Goal: Contribute content: Add original content to the website for others to see

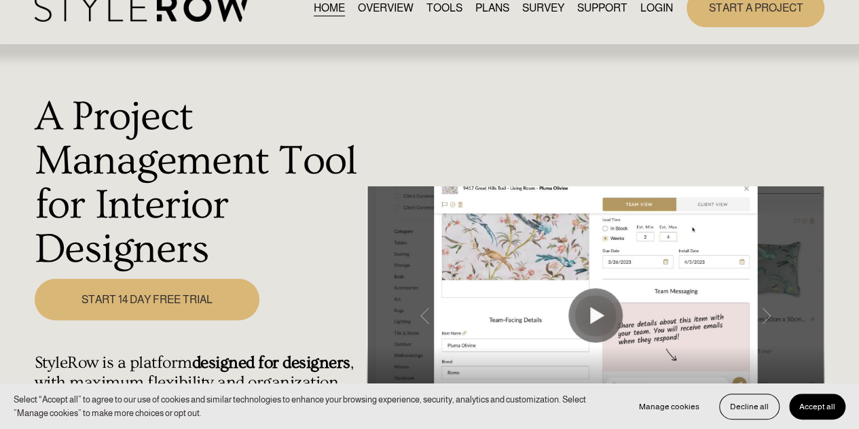
scroll to position [29, 0]
click at [652, 5] on link "LOGIN" at bounding box center [657, 7] width 33 height 18
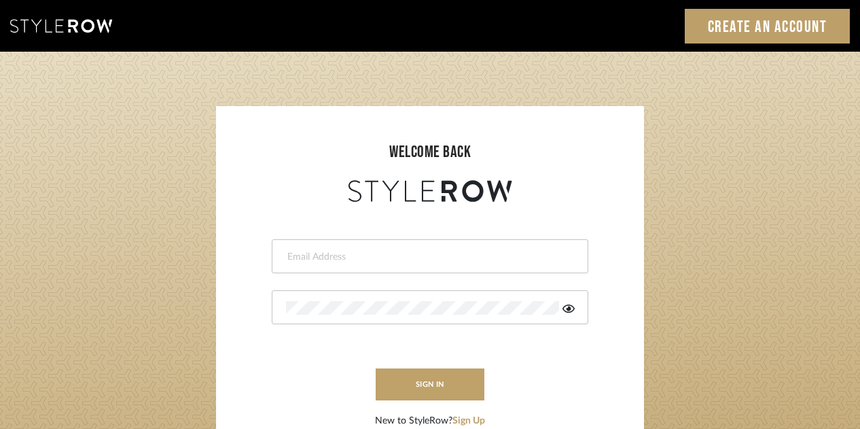
click at [359, 247] on div at bounding box center [430, 256] width 317 height 34
type input "[EMAIL_ADDRESS][DOMAIN_NAME]"
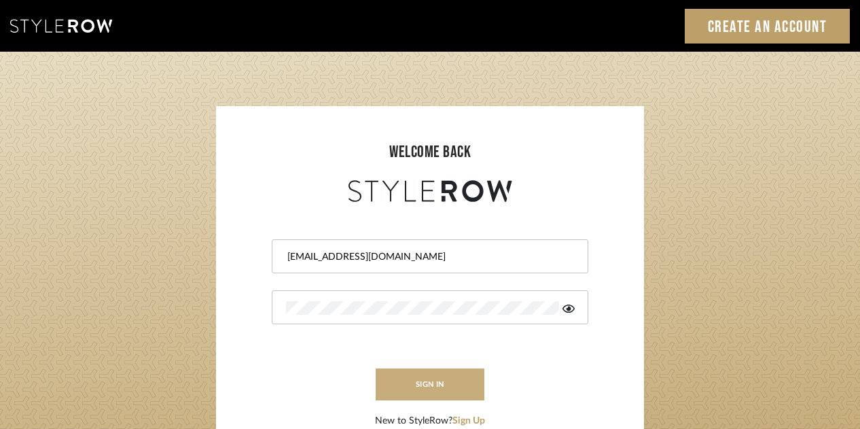
click at [418, 383] on button "sign in" at bounding box center [430, 384] width 109 height 32
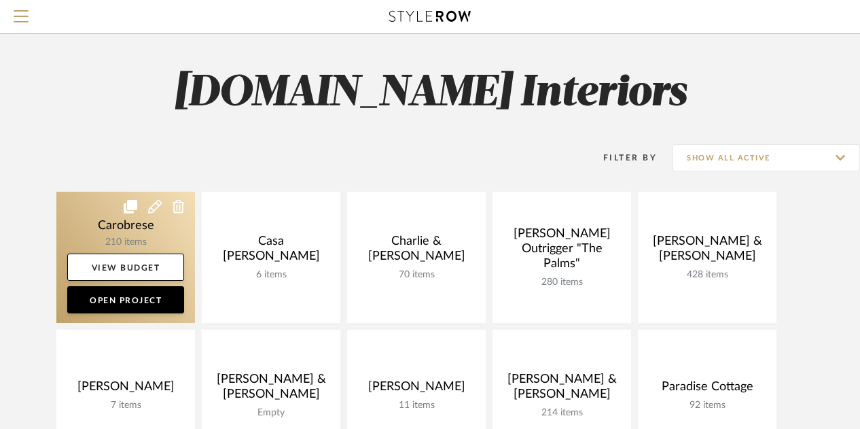
click at [140, 217] on link at bounding box center [125, 257] width 139 height 131
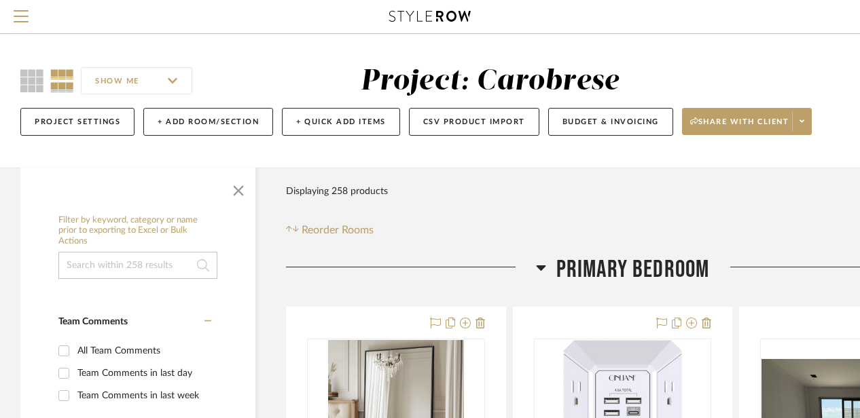
click at [585, 266] on span "Primary Bedroom" at bounding box center [633, 269] width 154 height 29
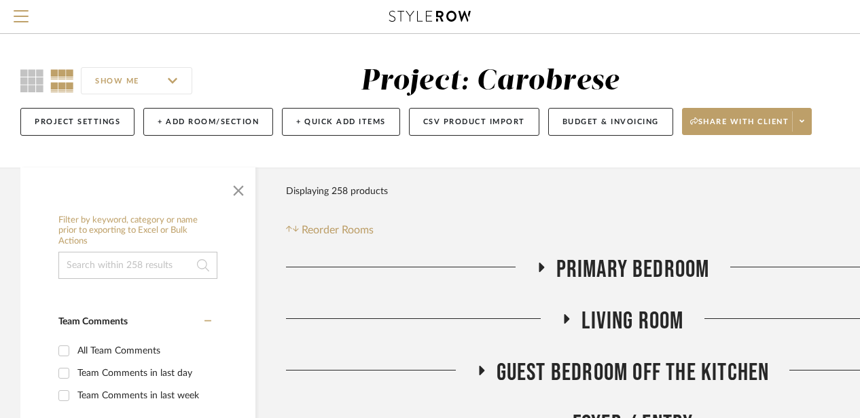
click at [585, 266] on span "Primary Bedroom" at bounding box center [633, 269] width 154 height 29
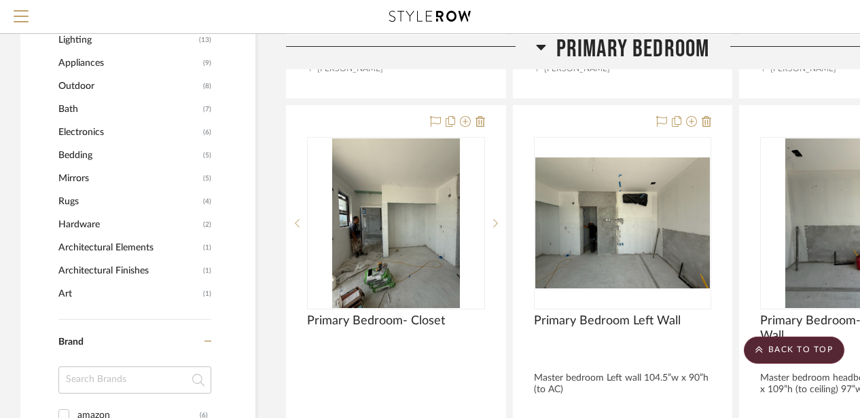
scroll to position [755, 0]
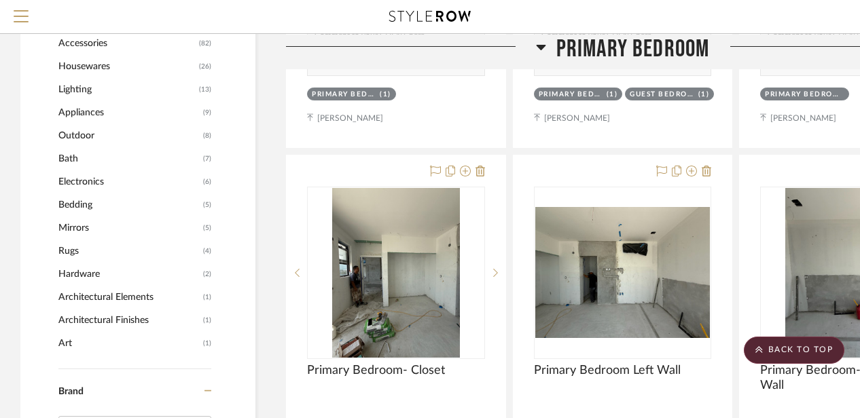
click at [543, 46] on icon at bounding box center [541, 46] width 10 height 5
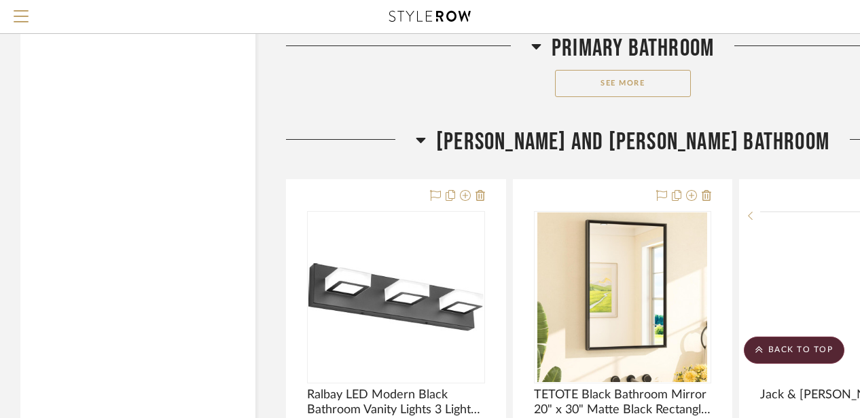
scroll to position [7198, 0]
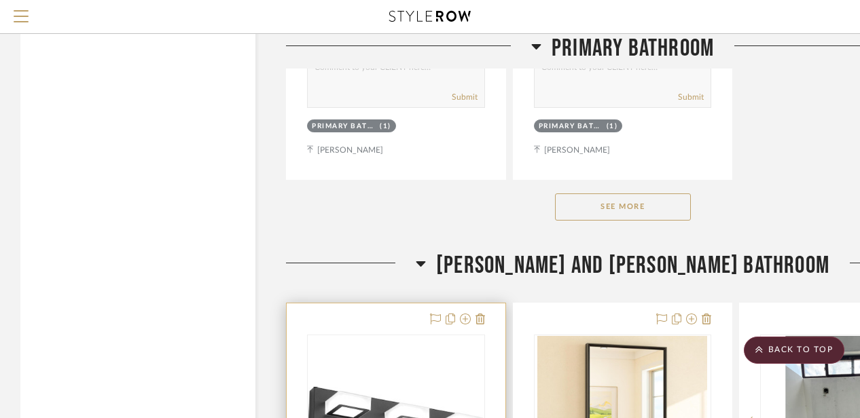
click at [363, 407] on img "0" at bounding box center [395, 421] width 175 height 68
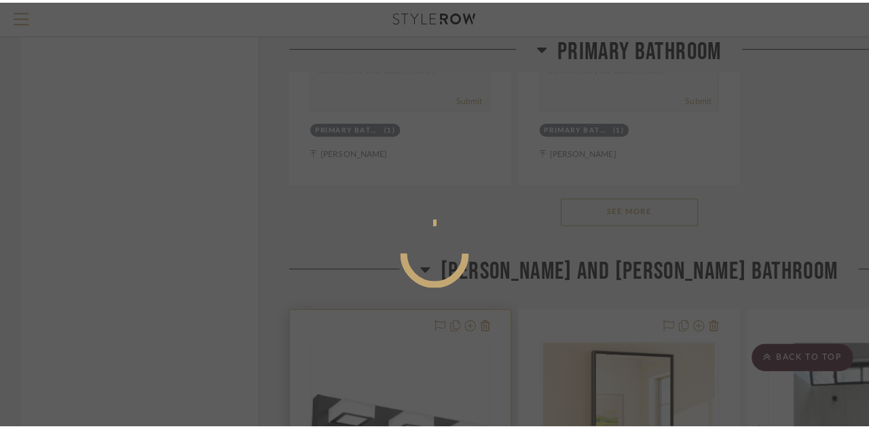
scroll to position [0, 0]
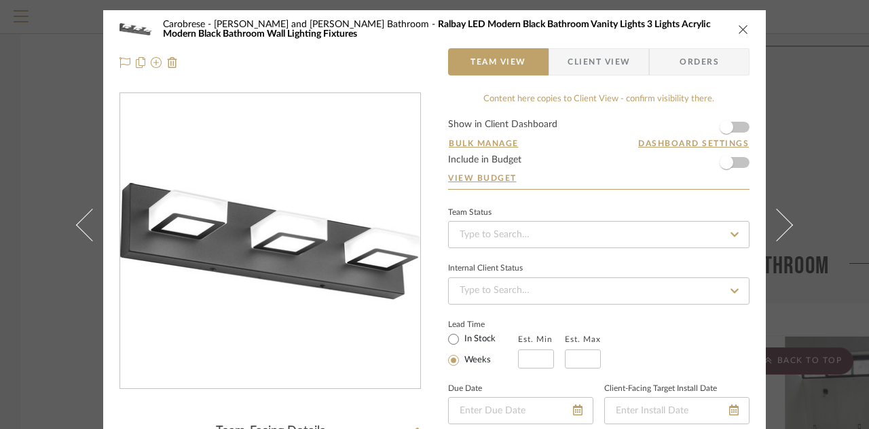
click at [738, 31] on icon "close" at bounding box center [743, 29] width 11 height 11
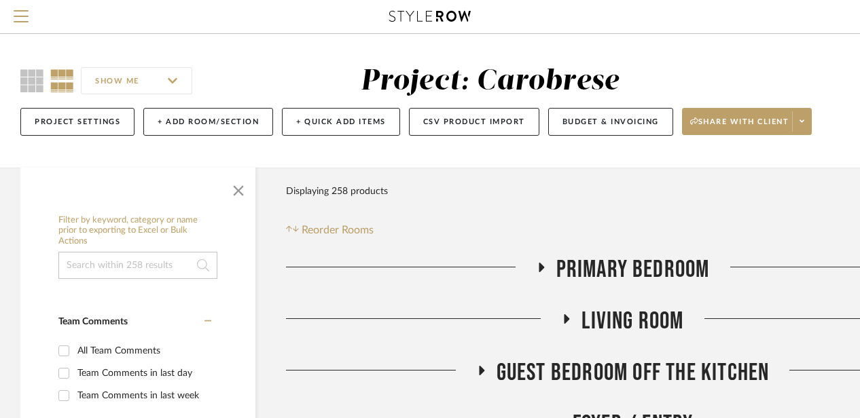
click at [321, 229] on span "Reorder Rooms" at bounding box center [338, 230] width 72 height 16
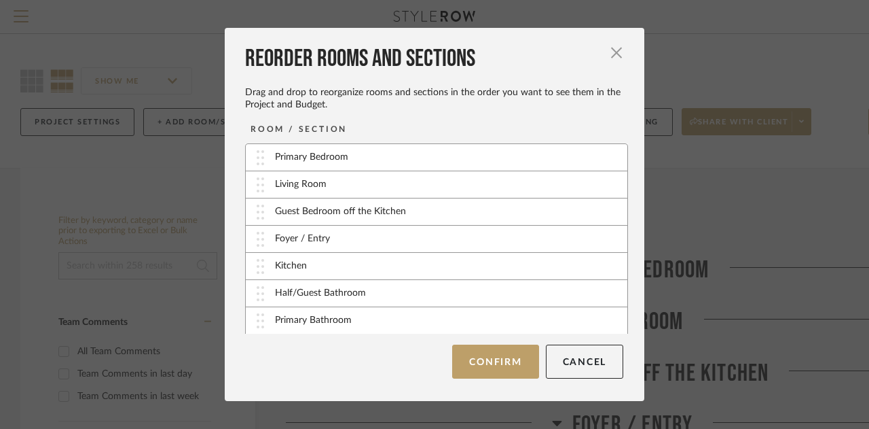
click at [326, 211] on div "Guest Bedroom off the Kitchen" at bounding box center [340, 211] width 131 height 14
drag, startPoint x: 326, startPoint y: 211, endPoint x: 326, endPoint y: 158, distance: 53.7
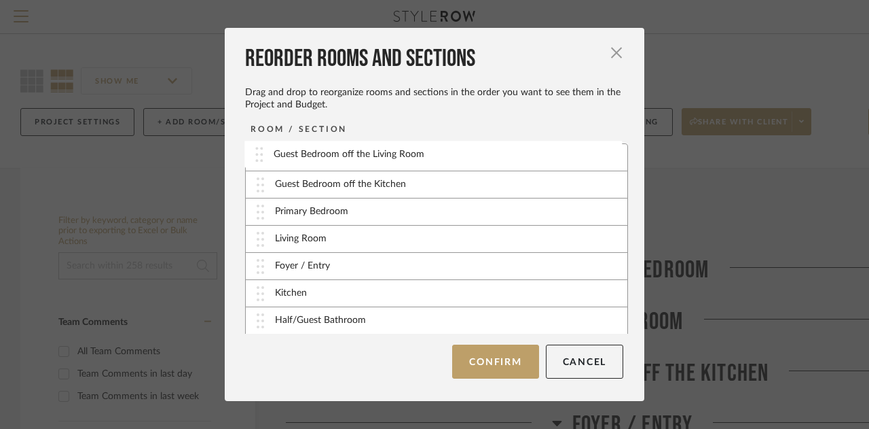
drag, startPoint x: 327, startPoint y: 287, endPoint x: 330, endPoint y: 161, distance: 125.7
click at [492, 364] on button "Confirm" at bounding box center [495, 361] width 86 height 34
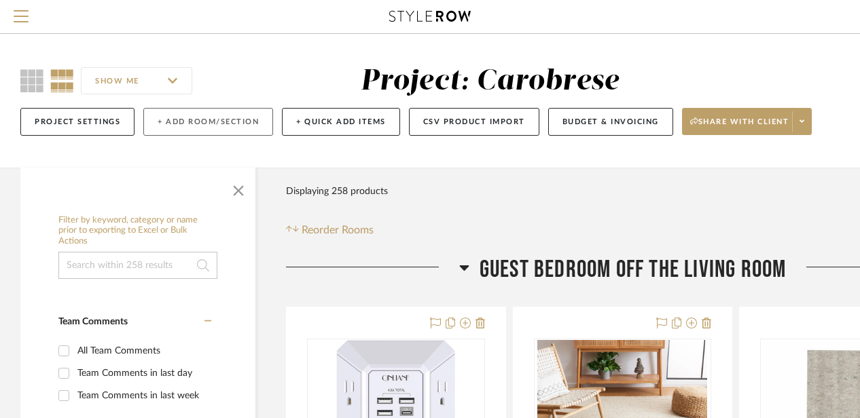
click at [213, 120] on button "+ Add Room/Section" at bounding box center [208, 122] width 130 height 28
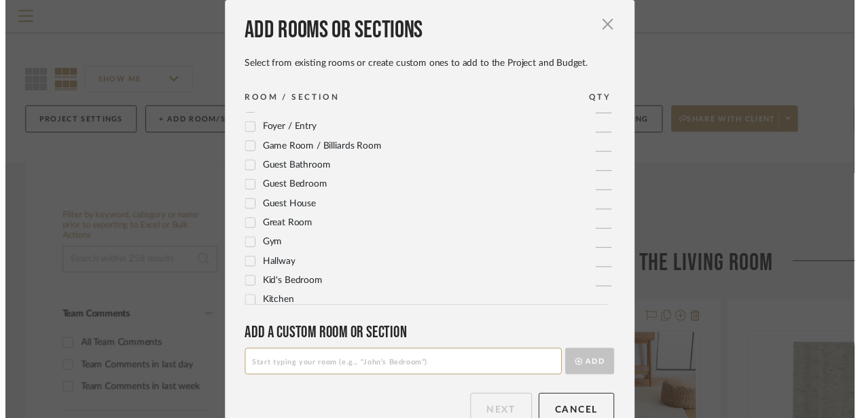
scroll to position [182, 0]
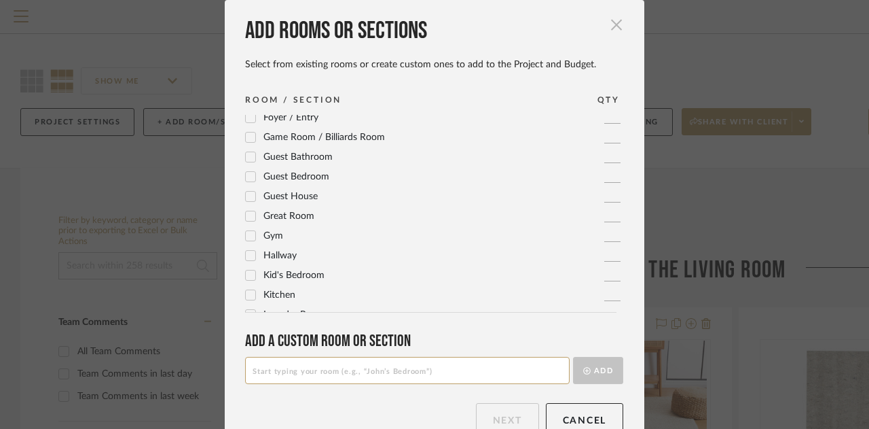
click at [604, 31] on span "button" at bounding box center [616, 24] width 27 height 27
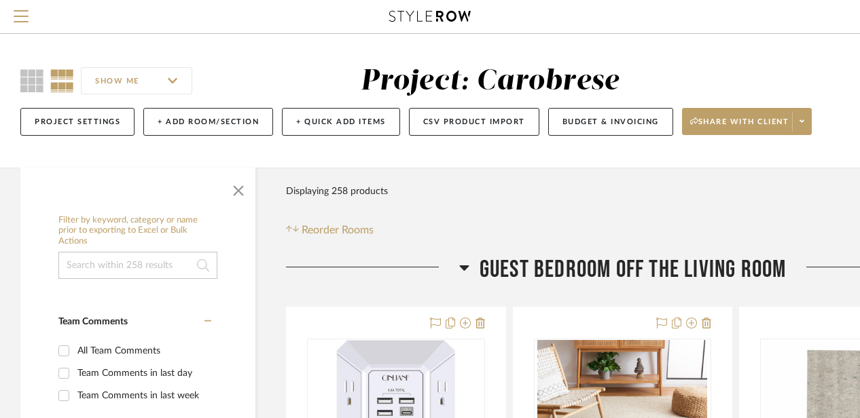
click at [596, 259] on span "Guest Bedroom off the Living Room" at bounding box center [633, 269] width 307 height 29
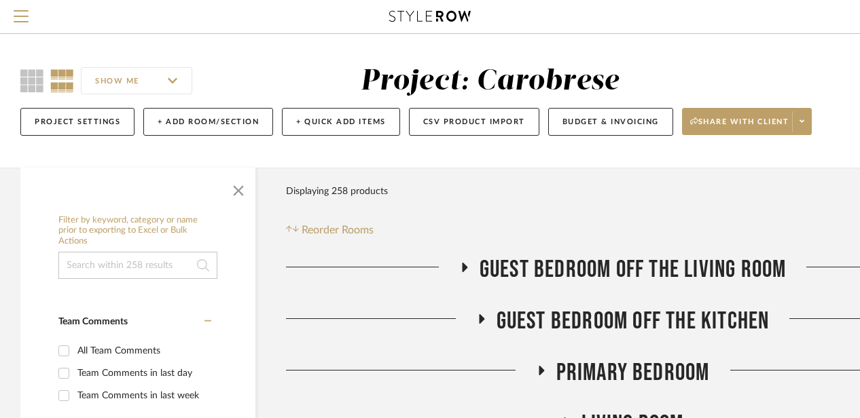
click at [596, 259] on span "Guest Bedroom off the Living Room" at bounding box center [633, 269] width 307 height 29
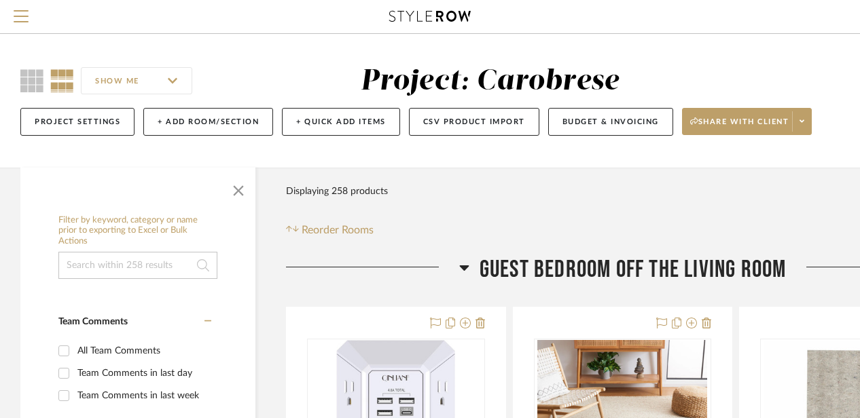
scroll to position [0, 118]
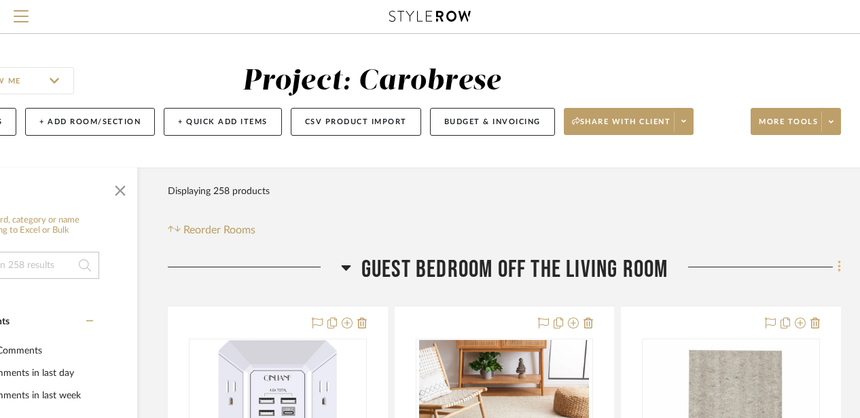
click at [836, 259] on fa-icon at bounding box center [837, 268] width 9 height 22
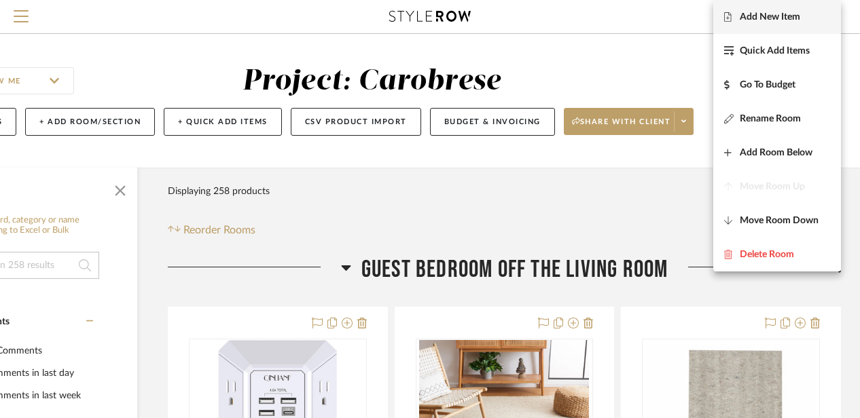
click at [768, 24] on button "Add New Item" at bounding box center [777, 17] width 128 height 34
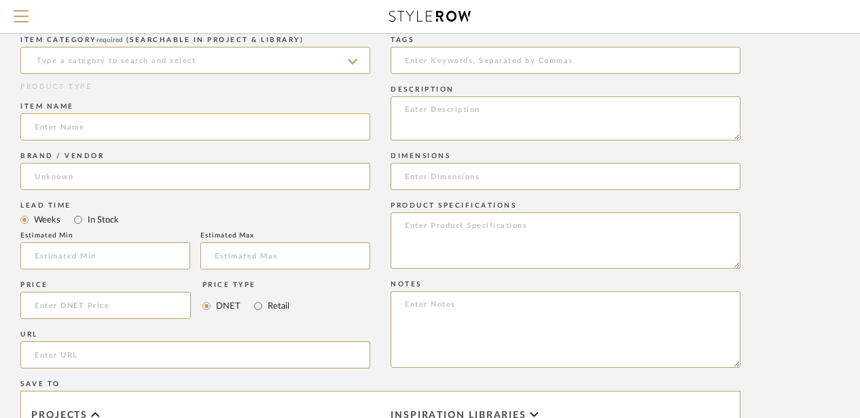
scroll to position [587, 109]
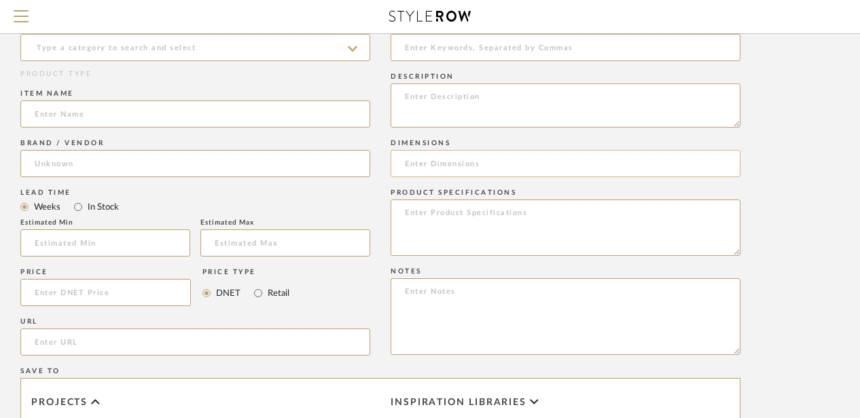
click at [397, 160] on input at bounding box center [566, 163] width 350 height 27
paste input "Bed Size: King Bed 12'' H X 76'' W X 81.25'' L Other Dimensions Headboard 42'' …"
type input "Bed Size: King Bed 12'' H X 76'' W X 81.25'' L Other Dimensions Headboard 42'' …"
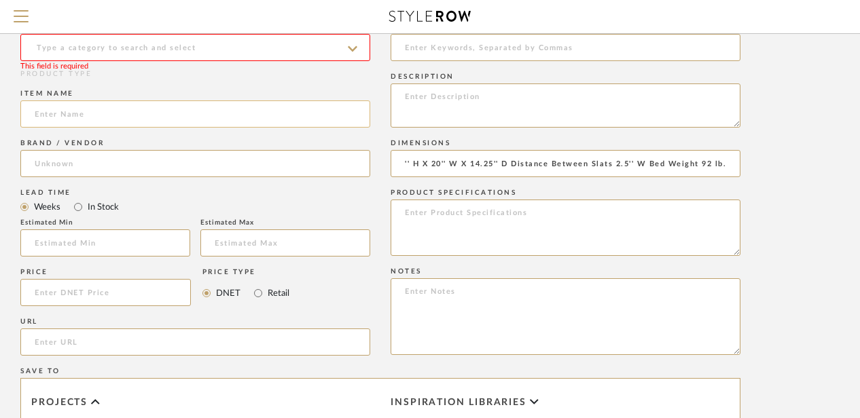
scroll to position [0, 0]
click at [62, 119] on input at bounding box center [195, 114] width 350 height 27
type input "B"
type input "Bed w/ built in night stands"
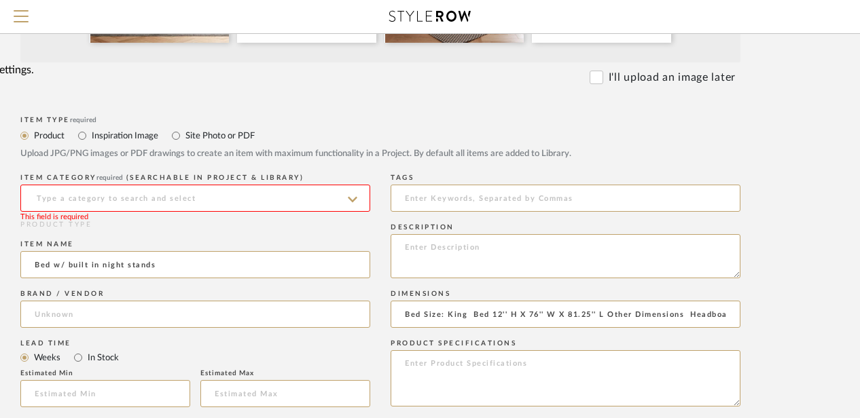
scroll to position [504, 109]
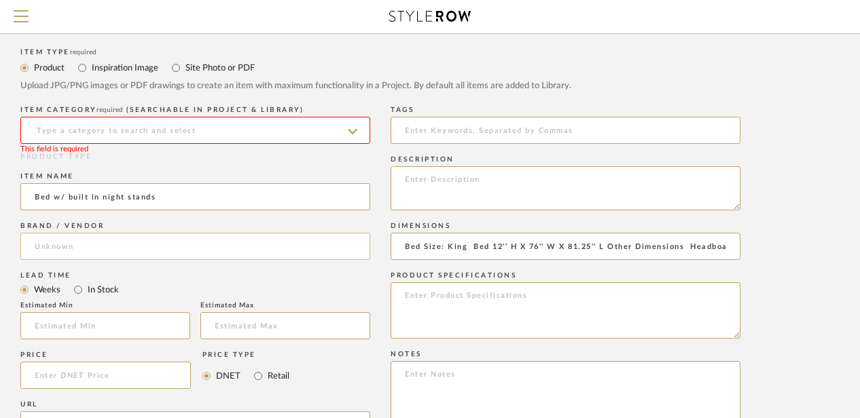
click at [86, 242] on input at bounding box center [195, 246] width 350 height 27
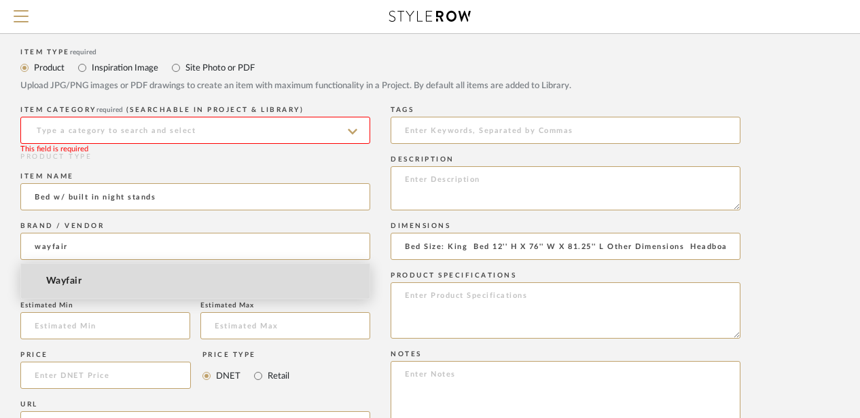
click at [65, 289] on mat-option "Wayfair" at bounding box center [195, 281] width 348 height 35
type input "Wayfair"
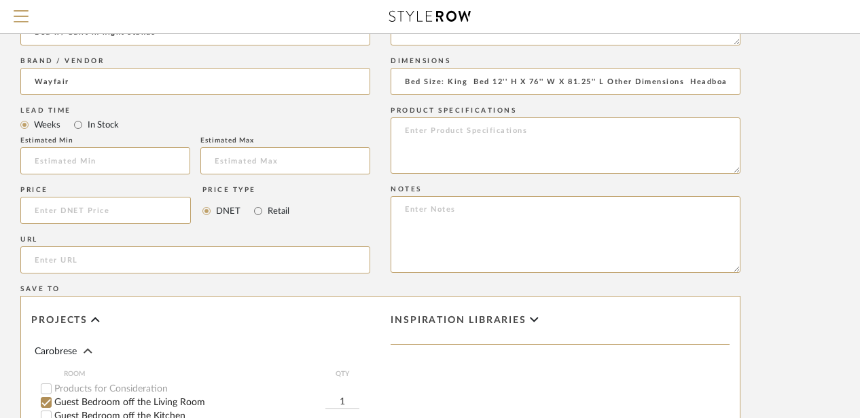
scroll to position [668, 109]
click at [59, 256] on input "url" at bounding box center [195, 260] width 350 height 27
paste input "[URL][DOMAIN_NAME]"
type input "[URL][DOMAIN_NAME]"
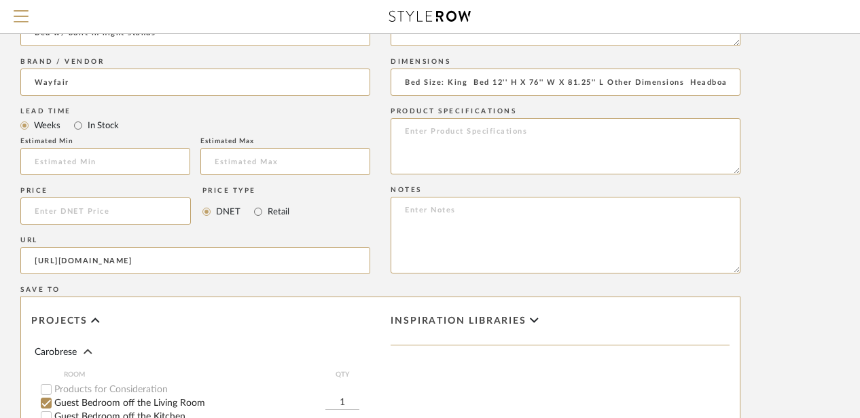
scroll to position [0, 0]
click at [38, 215] on input at bounding box center [105, 211] width 170 height 27
type input "$1,329.00"
click at [259, 211] on input "Retail" at bounding box center [258, 212] width 16 height 16
radio input "true"
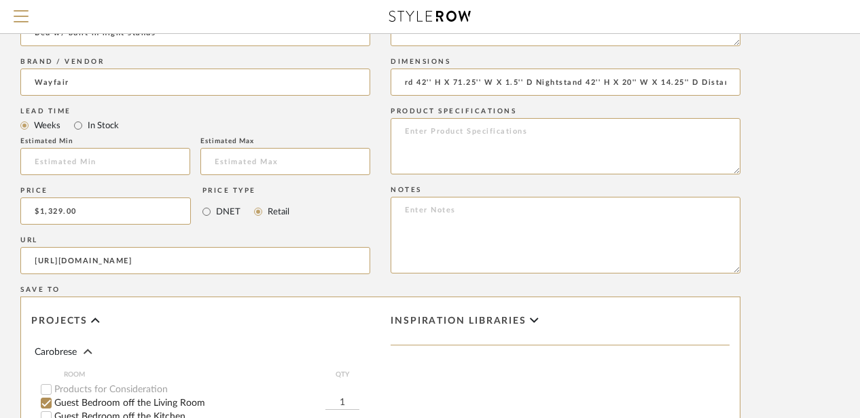
scroll to position [0, 514]
drag, startPoint x: 401, startPoint y: 81, endPoint x: 825, endPoint y: 73, distance: 423.9
click at [825, 73] on upload-items "Create new item in Carobrese Upload photos, documents or PDFs, or select below …" at bounding box center [380, 37] width 978 height 1342
click at [452, 142] on textarea at bounding box center [566, 146] width 350 height 56
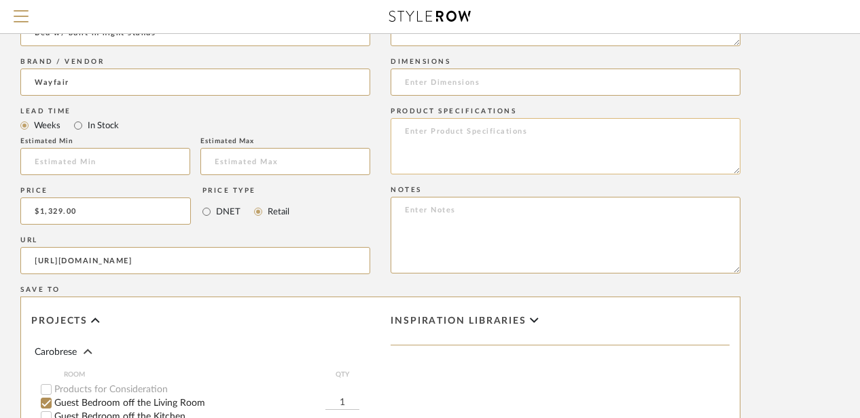
paste textarea "Bed Size: King Bed 12'' H X 76'' W X 81.25'' L Other Dimensions Headboard 42'' …"
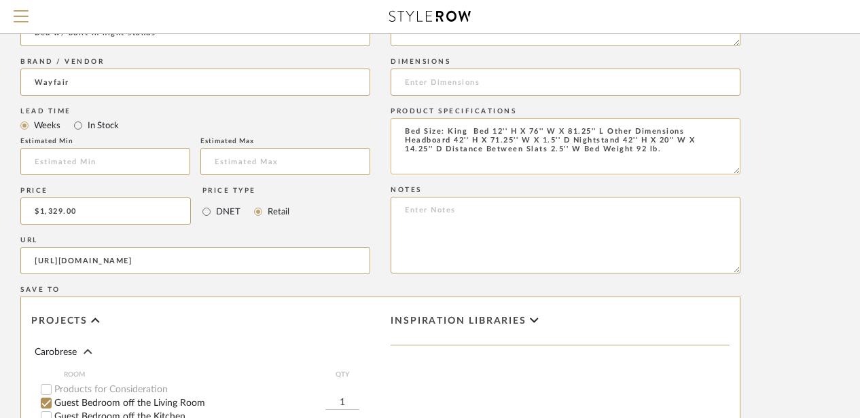
click at [605, 131] on textarea "Bed Size: King Bed 12'' H X 76'' W X 81.25'' L Other Dimensions Headboard 42'' …" at bounding box center [566, 146] width 350 height 56
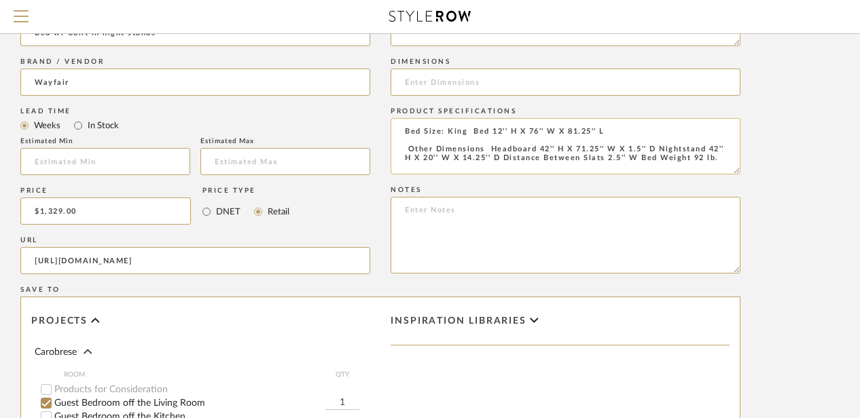
drag, startPoint x: 488, startPoint y: 147, endPoint x: 397, endPoint y: 145, distance: 91.7
click at [397, 145] on textarea "Bed Size: King Bed 12'' H X 76'' W X 81.25'' L Other Dimensions Headboard 42'' …" at bounding box center [566, 146] width 350 height 56
click at [575, 147] on textarea "Bed Size: King Bed 12'' H X 76'' W X 81.25'' L Headboard 42'' H X 71.25'' W X 1…" at bounding box center [566, 146] width 350 height 56
click at [574, 156] on textarea "Bed Size: King Bed 12'' H X 76'' W X 81.25'' L Headboard 42'' H X 71.25'' W X 1…" at bounding box center [566, 146] width 350 height 56
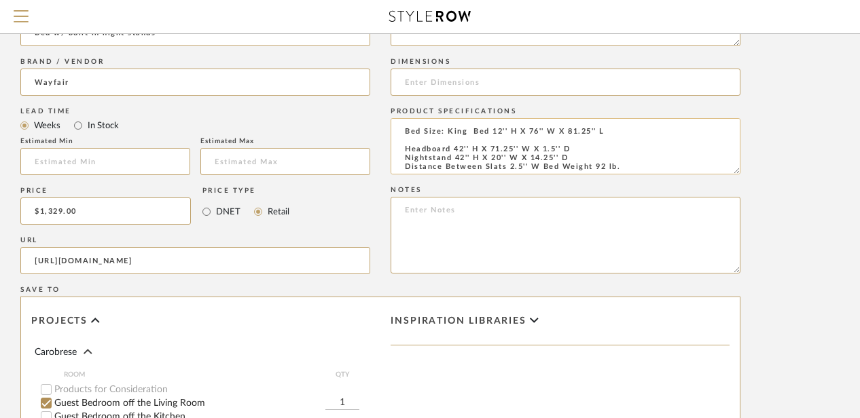
click at [542, 164] on textarea "Bed Size: King Bed 12'' H X 76'' W X 81.25'' L Headboard 42'' H X 71.25'' W X 1…" at bounding box center [566, 146] width 350 height 56
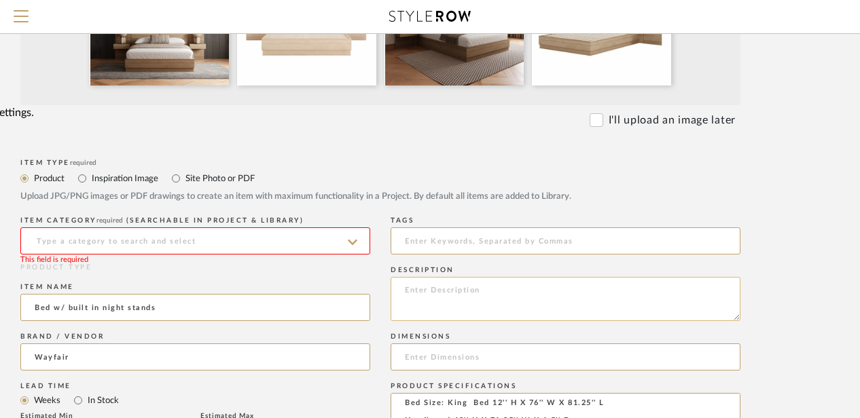
scroll to position [394, 109]
type textarea "Bed Size: King Bed 12'' H X 76'' W X 81.25'' L Headboard 42'' H X 71.25'' W X 1…"
click at [355, 247] on input at bounding box center [195, 240] width 350 height 27
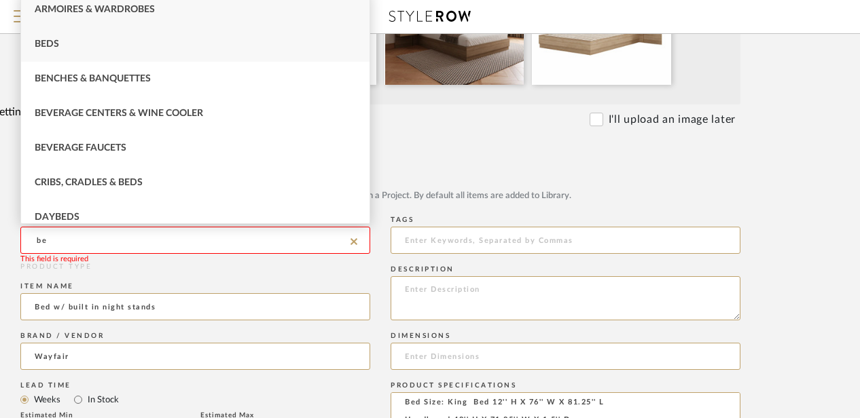
click at [54, 41] on span "Beds" at bounding box center [47, 44] width 24 height 10
type input "Beds"
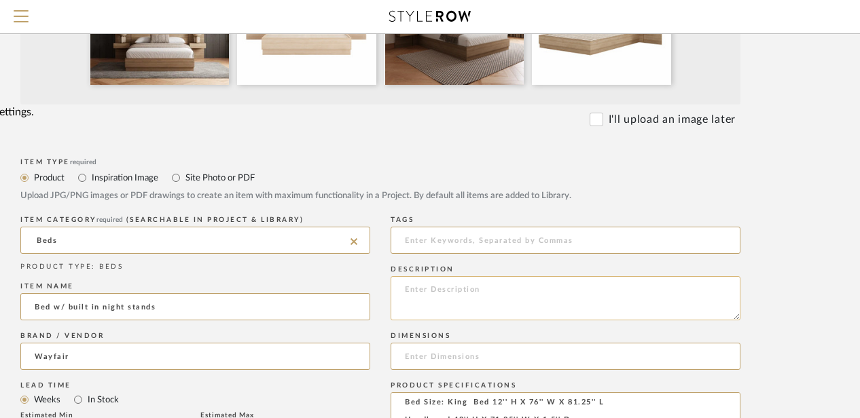
click at [408, 295] on textarea at bounding box center [566, 298] width 350 height 44
paste textarea "This bedroom set brings a blend of contemporary design and practical function t…"
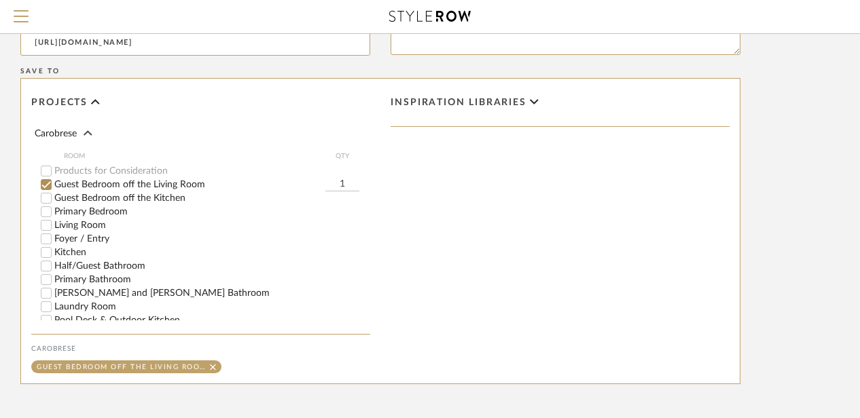
scroll to position [891, 109]
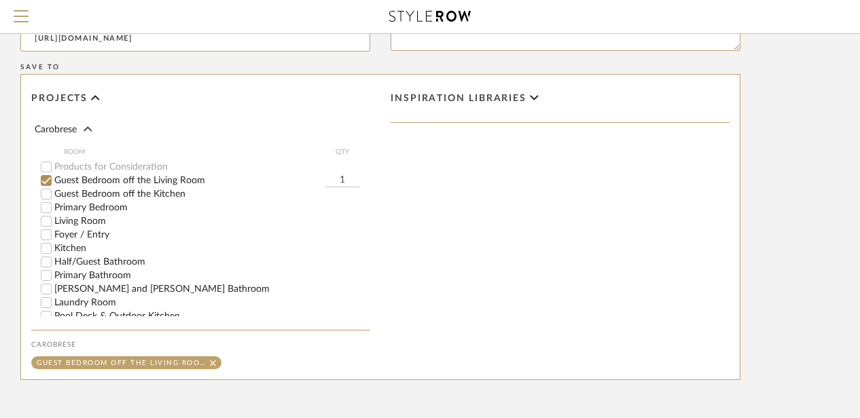
type textarea "This bedroom set brings a blend of contemporary design and practical function t…"
click at [48, 191] on input "Guest Bedroom off the Kitchen" at bounding box center [46, 194] width 14 height 14
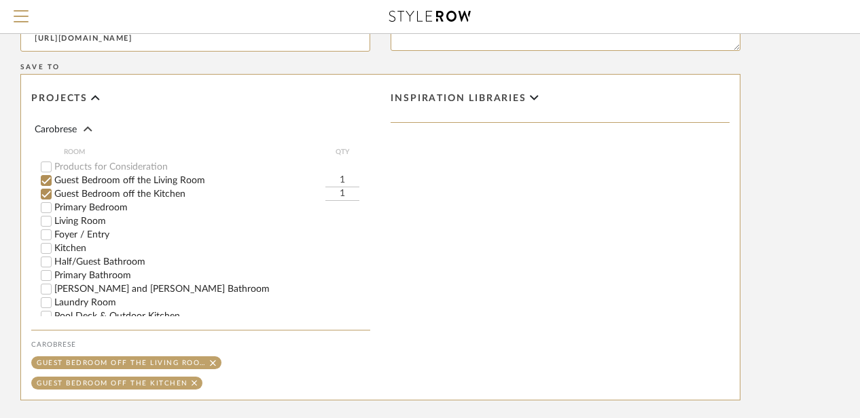
scroll to position [1039, 109]
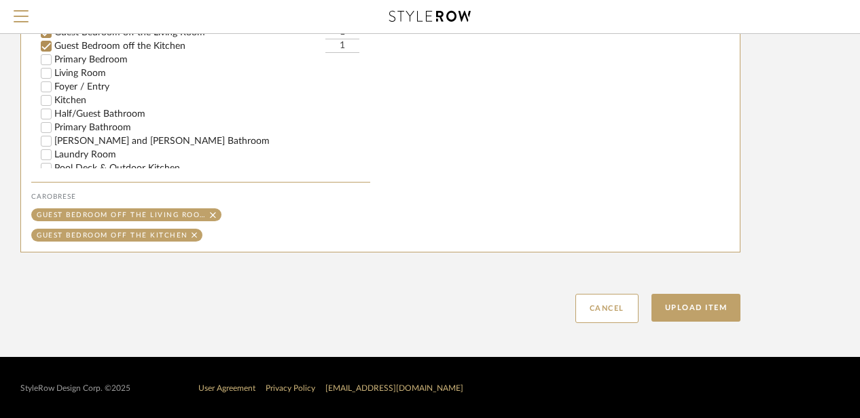
click at [679, 289] on div "Upload Item Cancel" at bounding box center [380, 292] width 720 height 62
click at [710, 306] on button "Upload Item" at bounding box center [696, 308] width 90 height 28
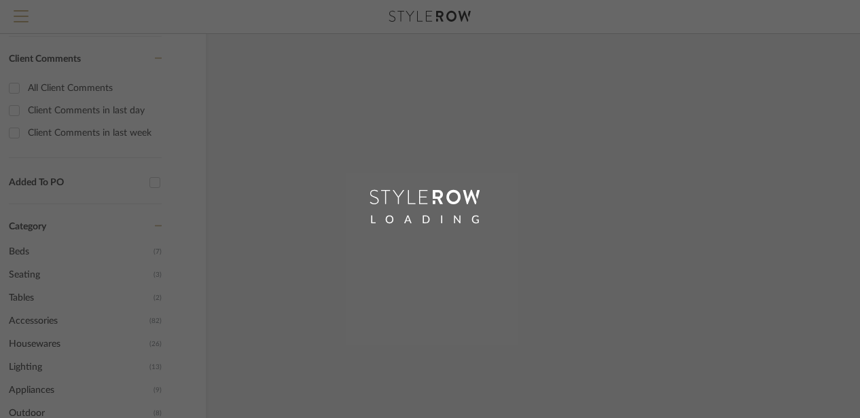
scroll to position [29, 3]
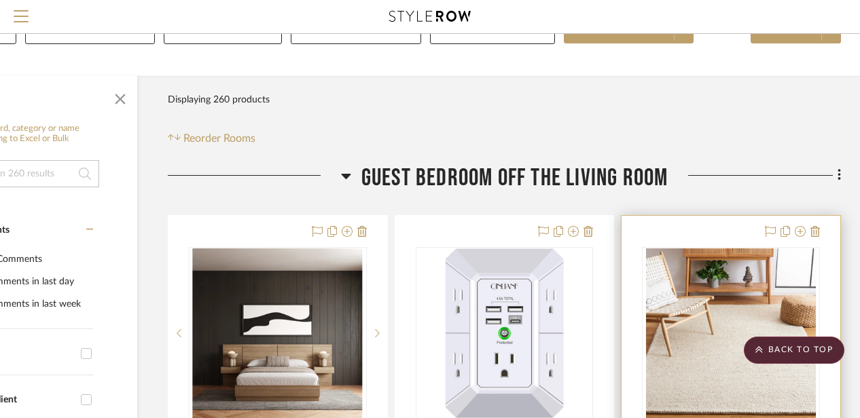
scroll to position [0, 118]
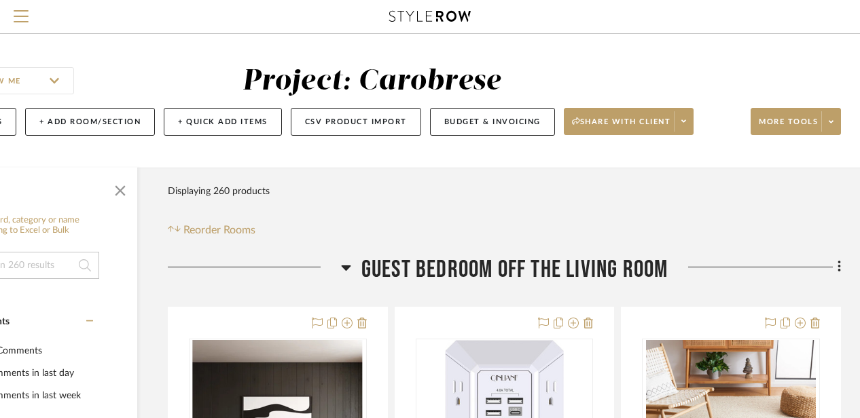
click at [347, 266] on icon at bounding box center [346, 268] width 10 height 5
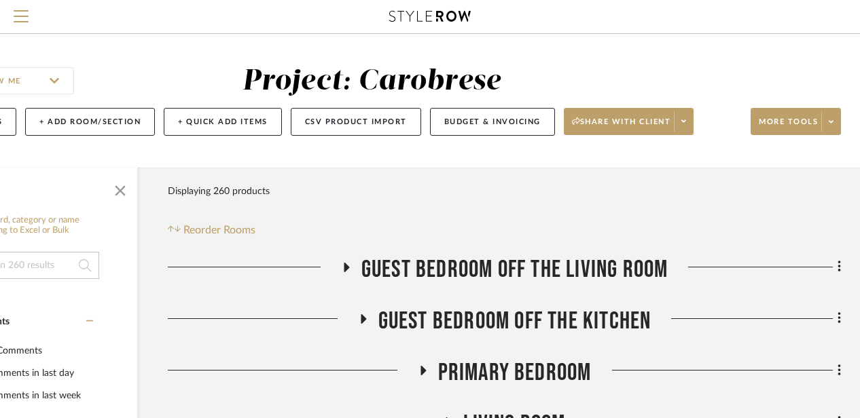
click at [361, 321] on icon at bounding box center [363, 320] width 5 height 10
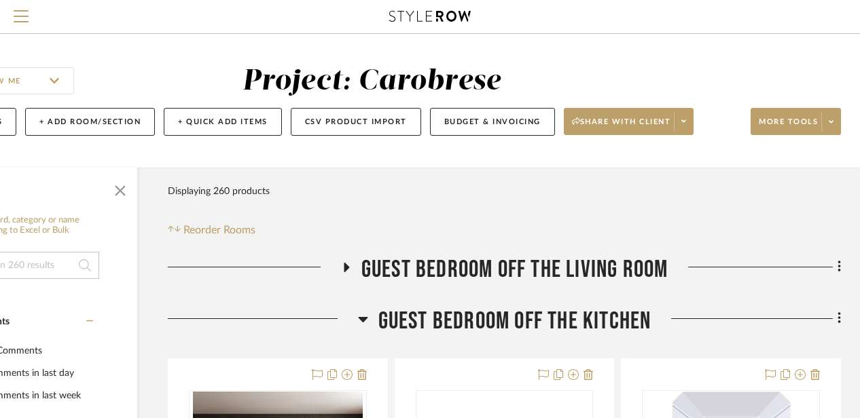
click at [342, 266] on icon at bounding box center [346, 267] width 16 height 10
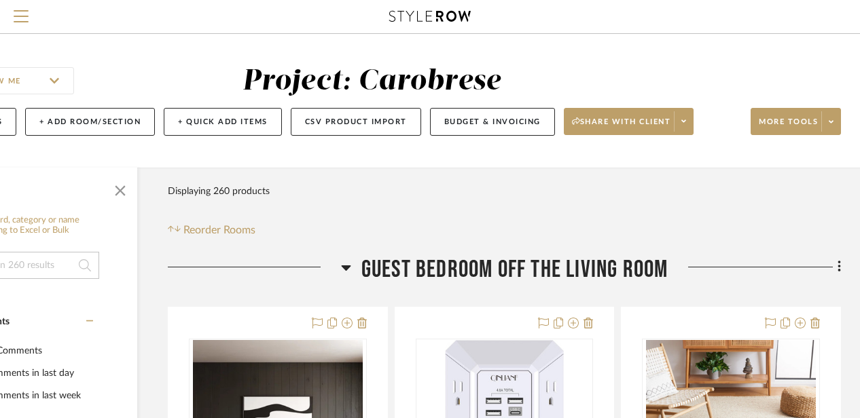
click at [344, 266] on icon at bounding box center [346, 268] width 10 height 5
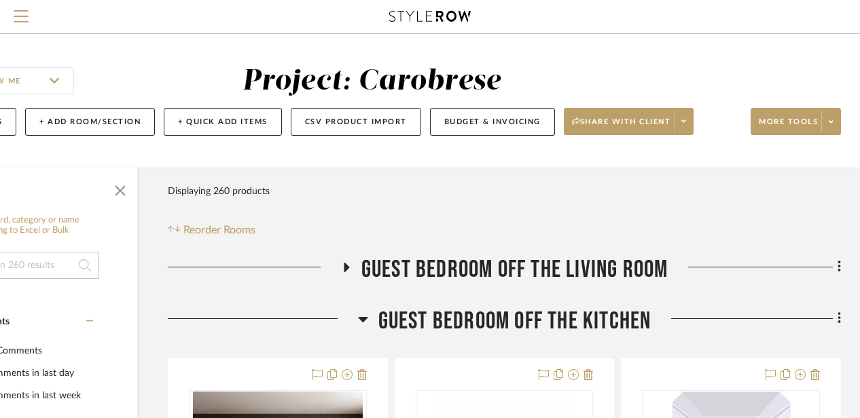
click at [359, 311] on icon at bounding box center [363, 319] width 10 height 16
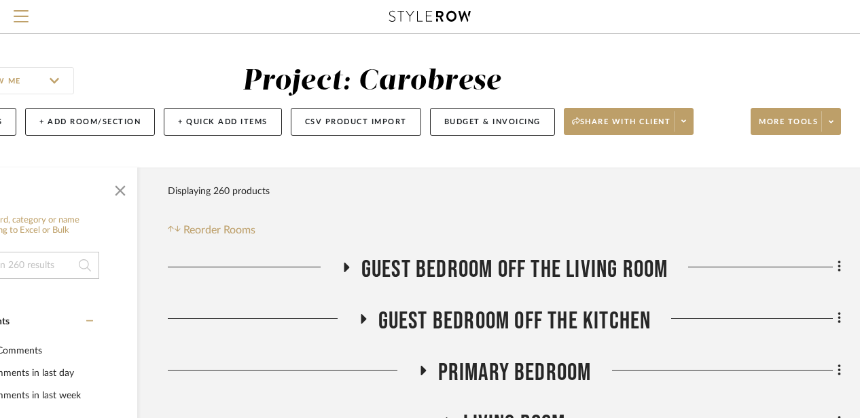
click at [490, 211] on div "Filter Products Displaying 260 products Reorder Rooms" at bounding box center [504, 208] width 673 height 60
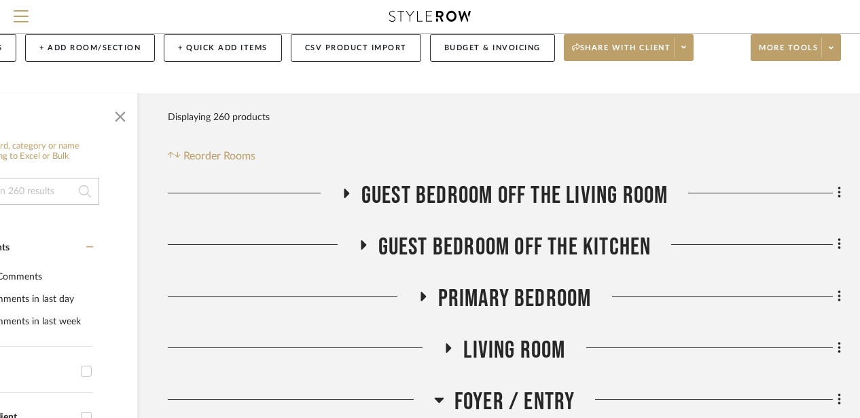
scroll to position [245, 118]
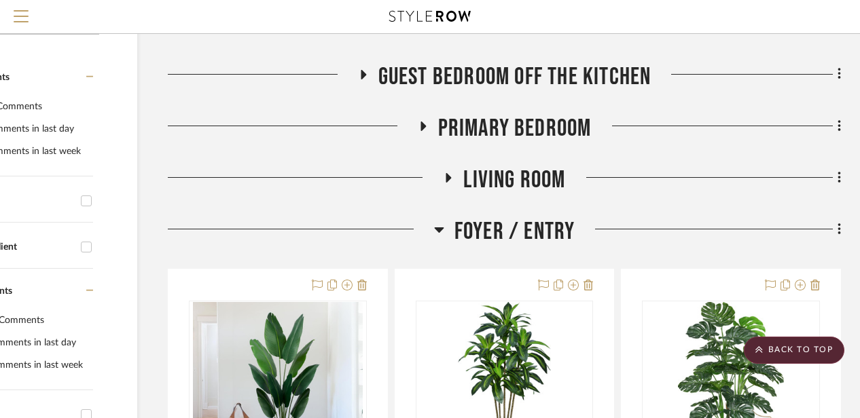
click at [423, 126] on icon at bounding box center [422, 127] width 5 height 10
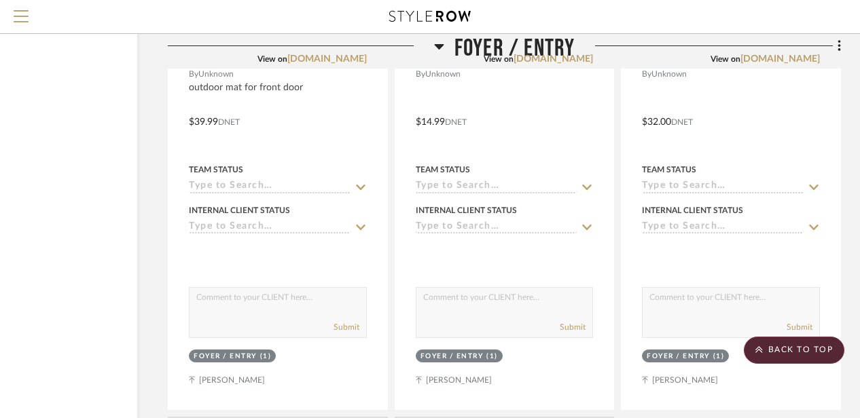
scroll to position [3540, 118]
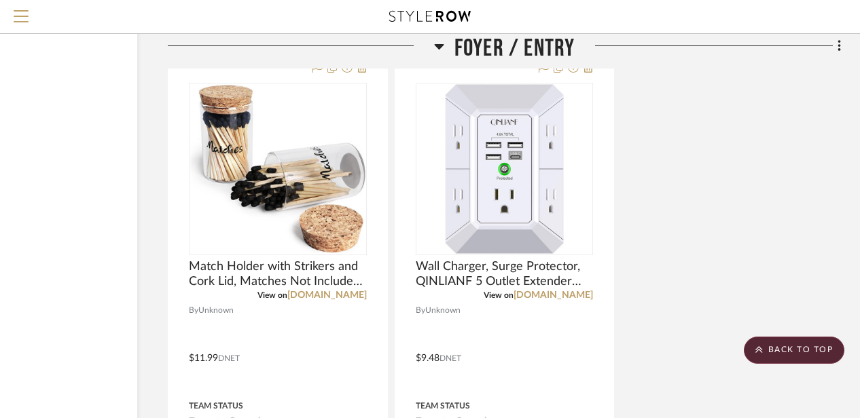
click at [437, 43] on icon at bounding box center [439, 46] width 10 height 16
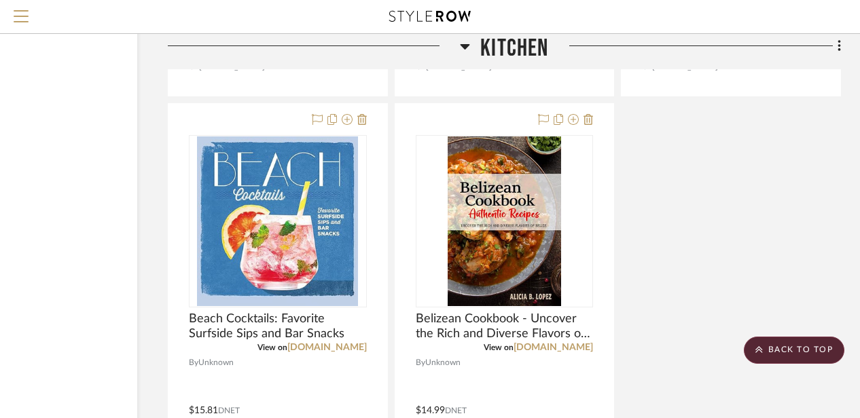
click at [465, 44] on icon at bounding box center [466, 46] width 10 height 5
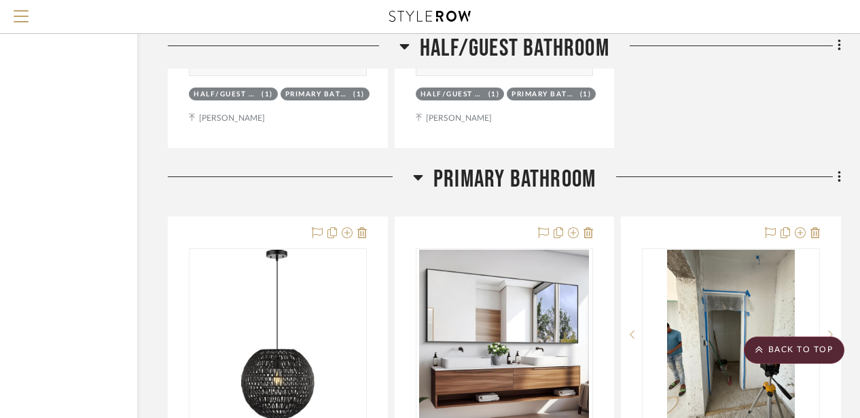
click at [414, 179] on icon at bounding box center [418, 177] width 10 height 5
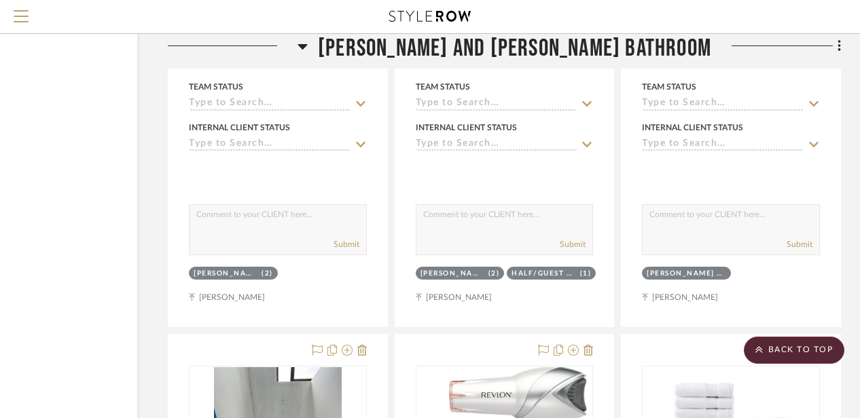
scroll to position [4219, 118]
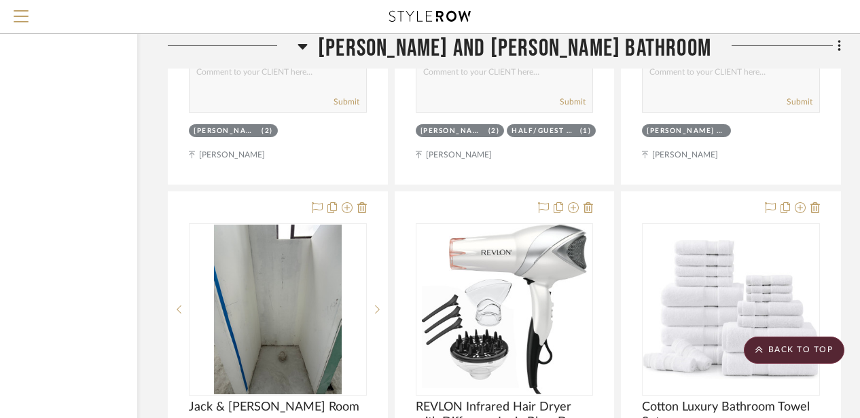
click at [308, 48] on icon at bounding box center [303, 46] width 10 height 5
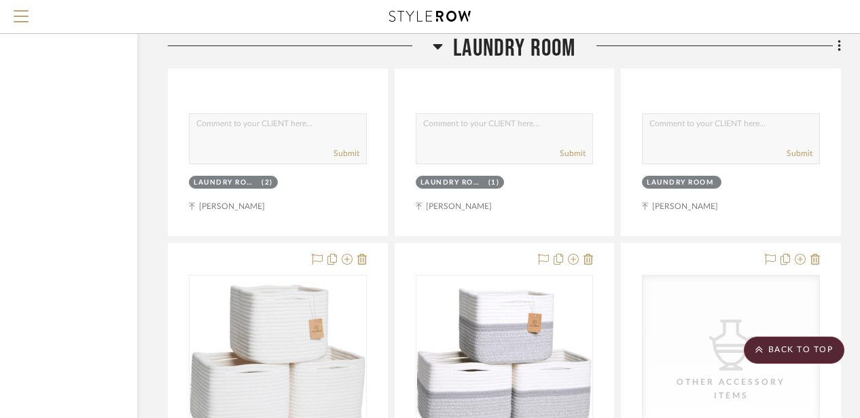
click at [397, 48] on div at bounding box center [300, 51] width 265 height 35
click at [442, 54] on icon at bounding box center [438, 46] width 10 height 16
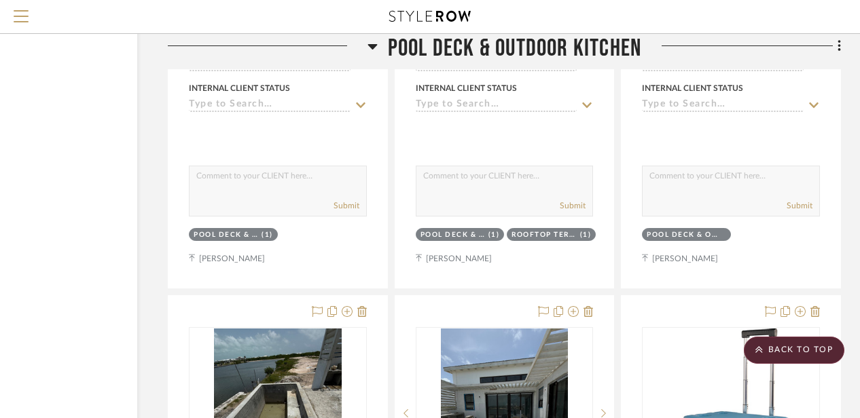
click at [363, 48] on div at bounding box center [268, 51] width 200 height 35
click at [372, 47] on icon at bounding box center [372, 46] width 10 height 5
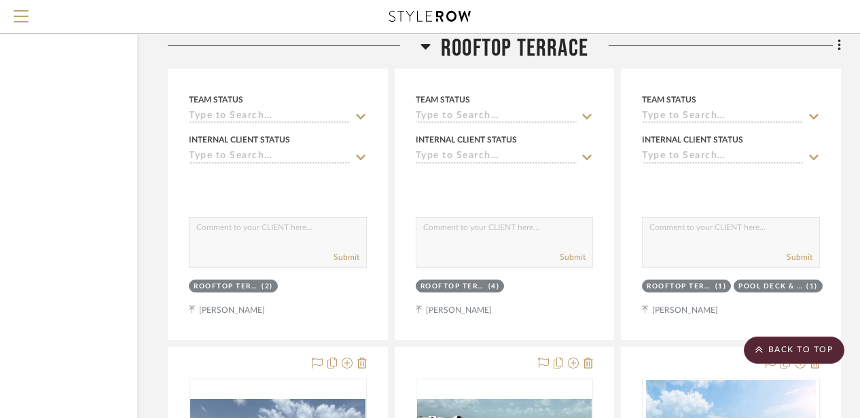
click at [425, 47] on icon at bounding box center [426, 46] width 10 height 5
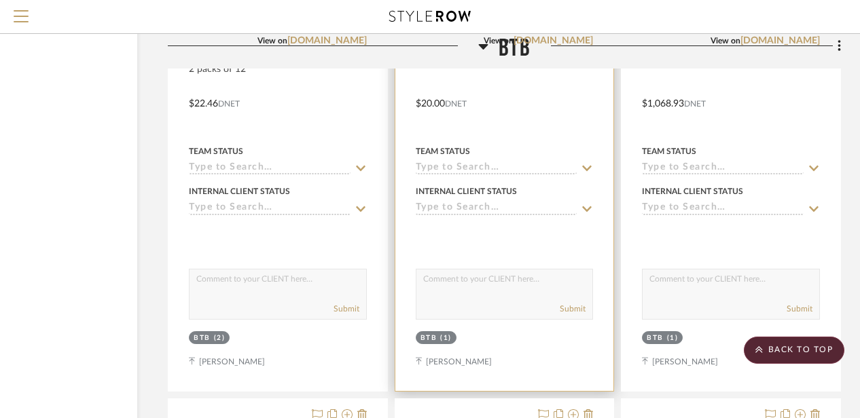
click at [485, 46] on div "View on [DOMAIN_NAME]" at bounding box center [505, 41] width 178 height 12
click at [478, 47] on div "View on [DOMAIN_NAME]" at bounding box center [505, 41] width 178 height 12
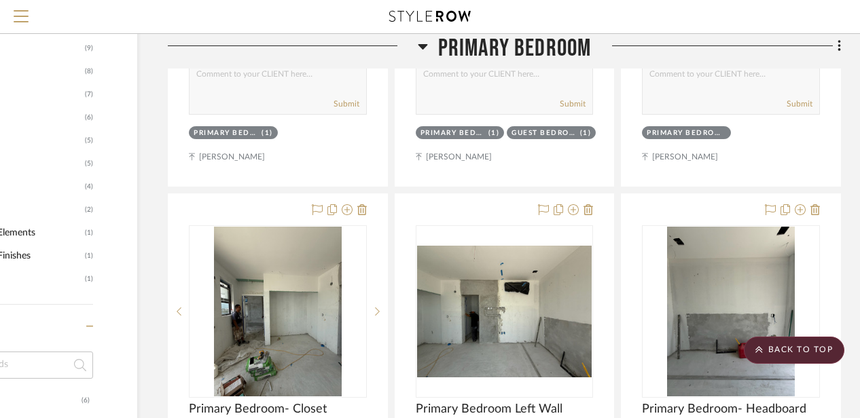
scroll to position [0, 118]
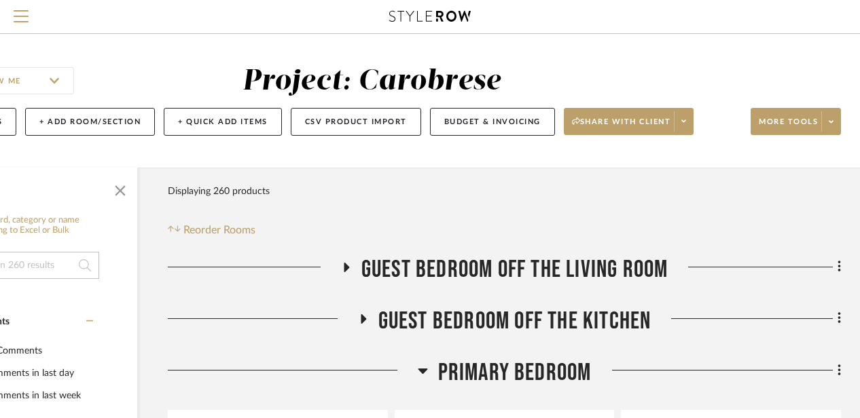
click at [423, 376] on icon at bounding box center [423, 371] width 10 height 16
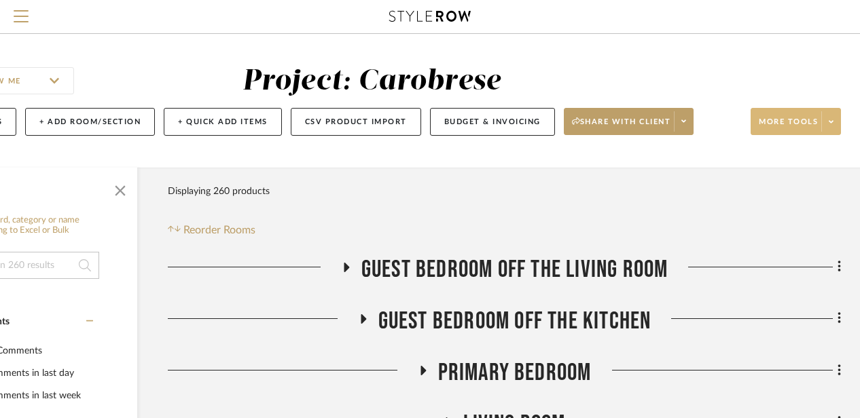
click at [783, 124] on span "More tools" at bounding box center [788, 127] width 59 height 20
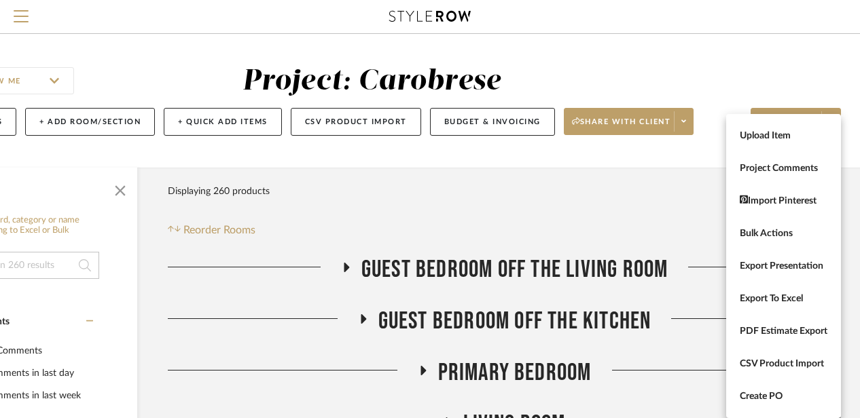
scroll to position [0, 0]
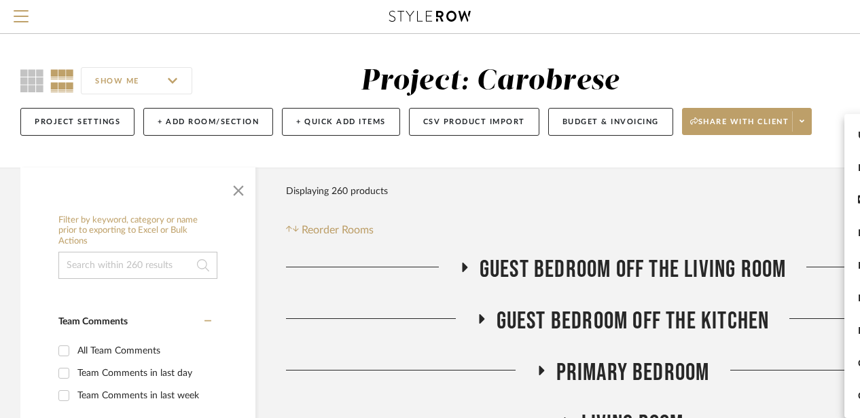
click at [169, 78] on div at bounding box center [430, 209] width 860 height 418
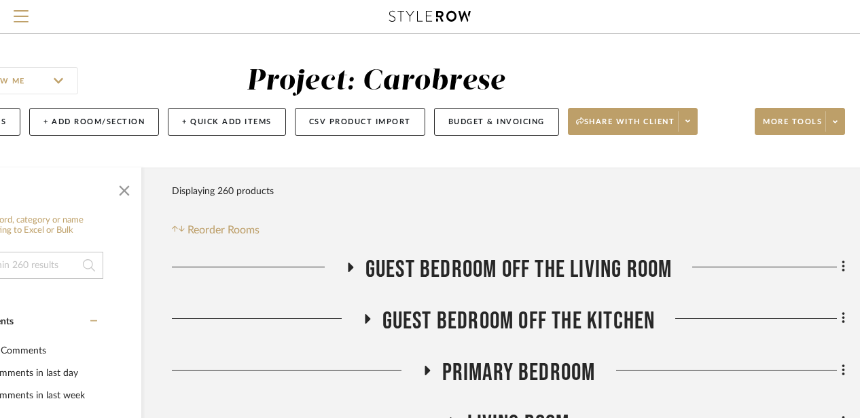
scroll to position [0, 118]
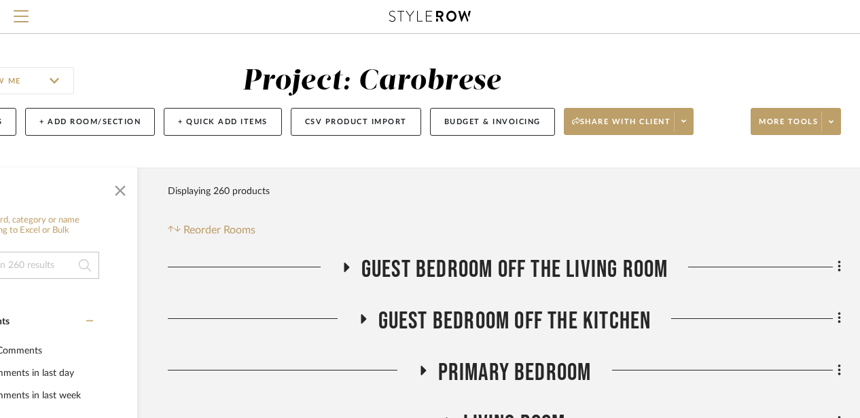
click at [34, 78] on input "SHOW ME" at bounding box center [18, 80] width 111 height 27
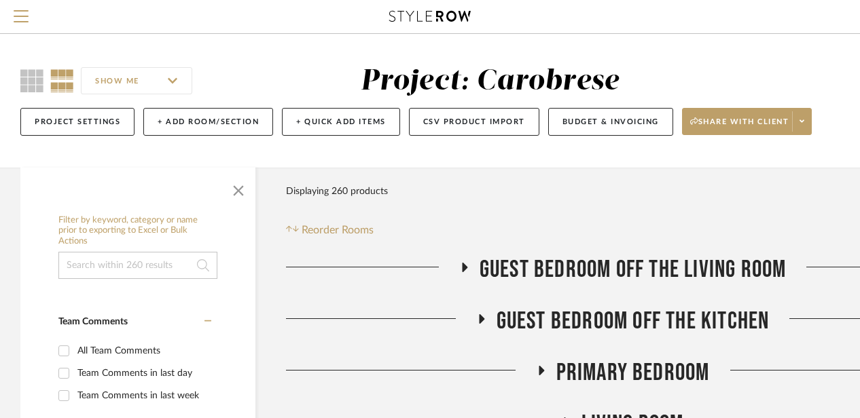
scroll to position [0, 0]
click at [34, 78] on icon at bounding box center [31, 80] width 23 height 23
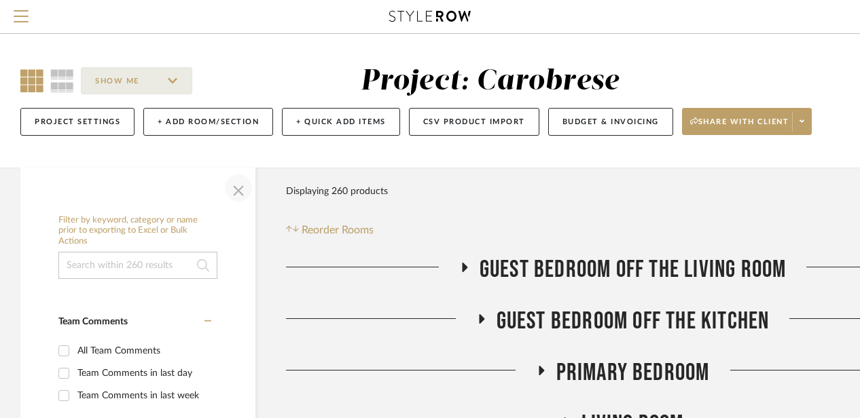
click at [245, 192] on span "button" at bounding box center [238, 188] width 33 height 33
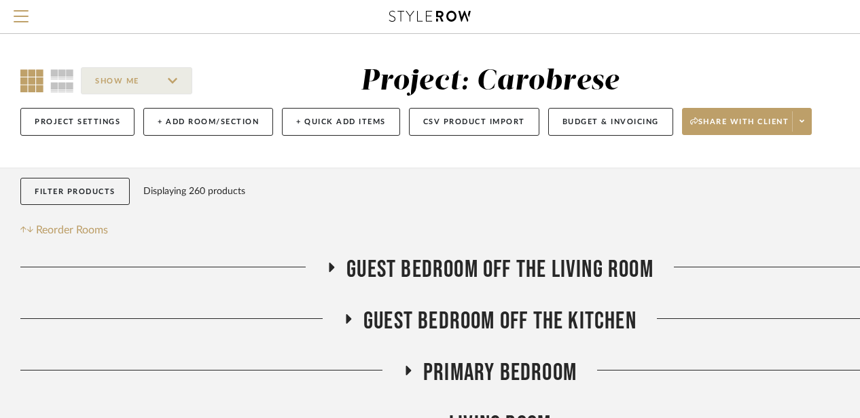
click at [325, 270] on icon at bounding box center [331, 268] width 16 height 10
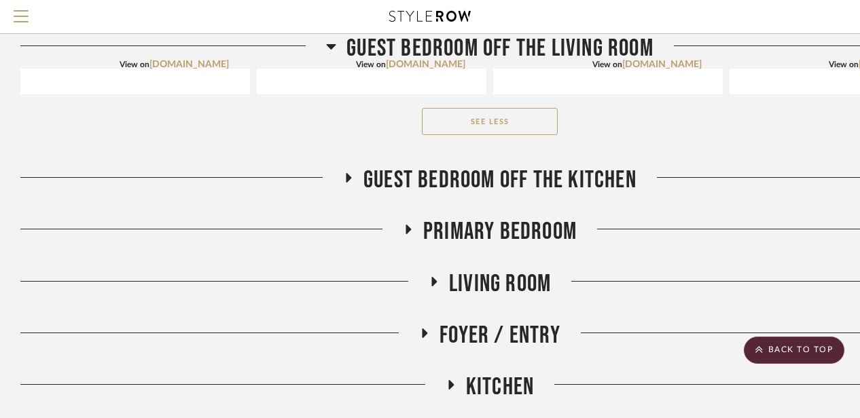
scroll to position [2228, 0]
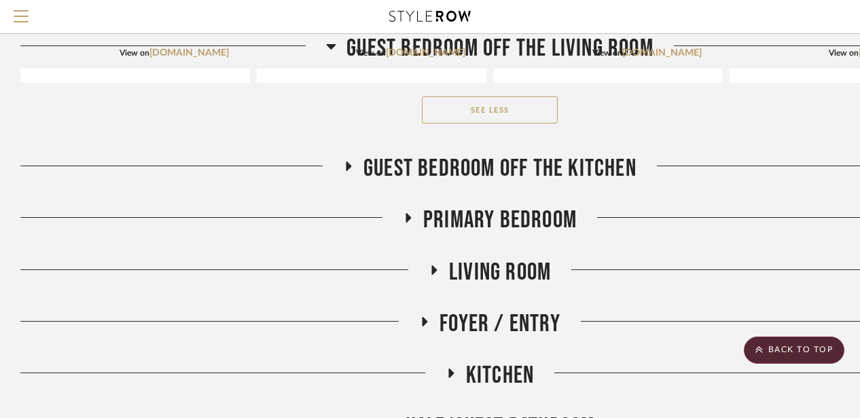
click at [346, 162] on icon at bounding box center [348, 167] width 5 height 10
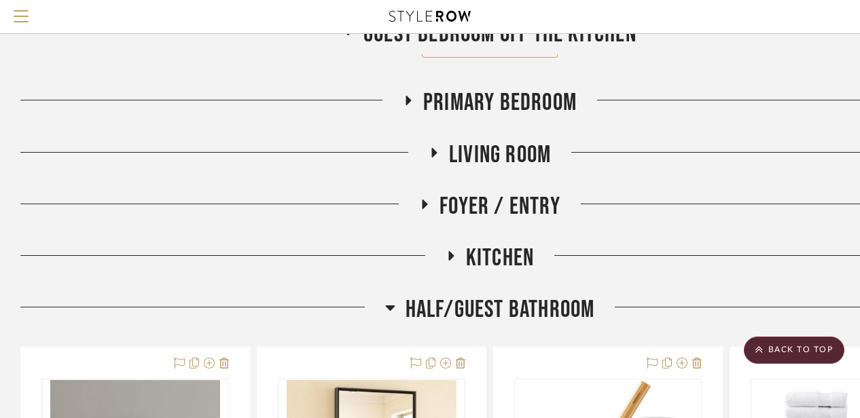
scroll to position [2663, 0]
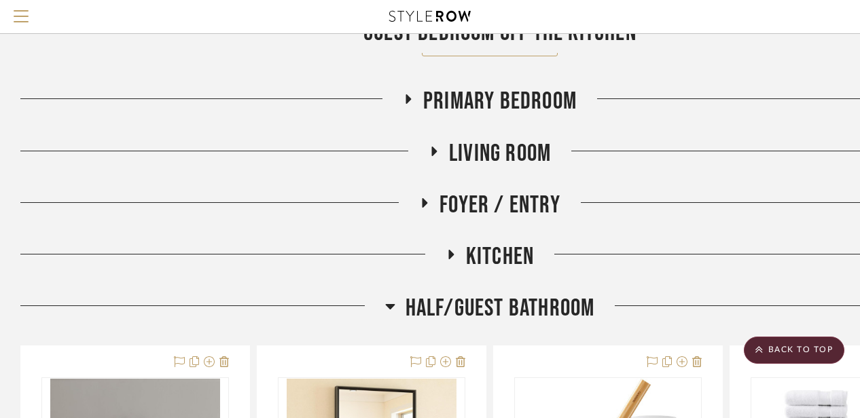
drag, startPoint x: 346, startPoint y: 160, endPoint x: 365, endPoint y: 146, distance: 23.4
click at [365, 146] on div at bounding box center [224, 156] width 408 height 35
click at [406, 94] on icon at bounding box center [408, 99] width 5 height 10
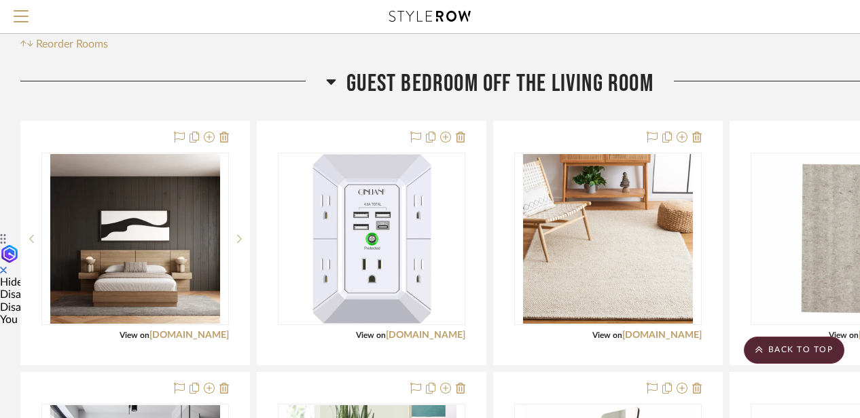
scroll to position [171, 0]
